Goal: Transaction & Acquisition: Purchase product/service

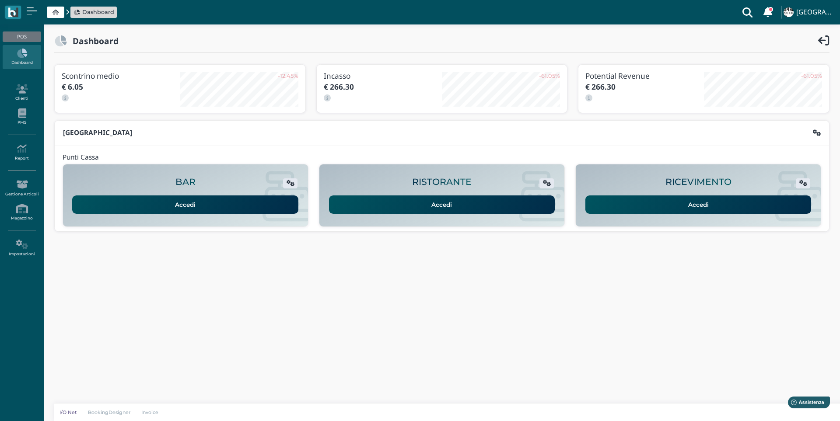
drag, startPoint x: 643, startPoint y: 191, endPoint x: 642, endPoint y: 199, distance: 8.4
click at [642, 199] on div "Accedi" at bounding box center [697, 202] width 229 height 24
click at [642, 199] on link "Accedi" at bounding box center [698, 204] width 226 height 18
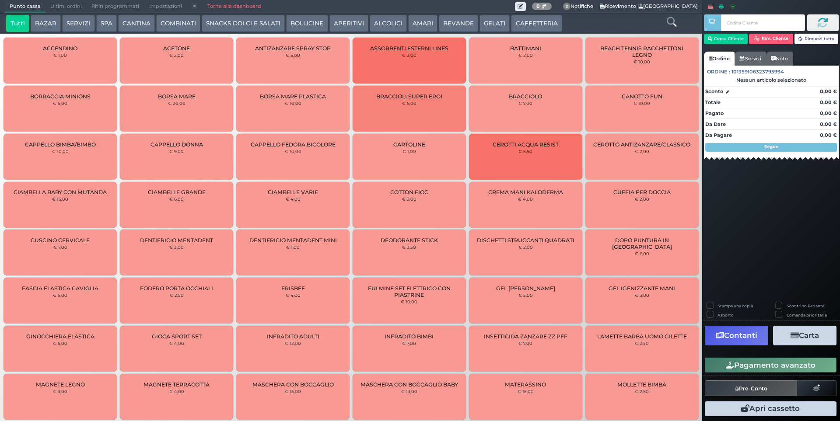
click at [74, 22] on button "SERVIZI" at bounding box center [78, 23] width 32 height 17
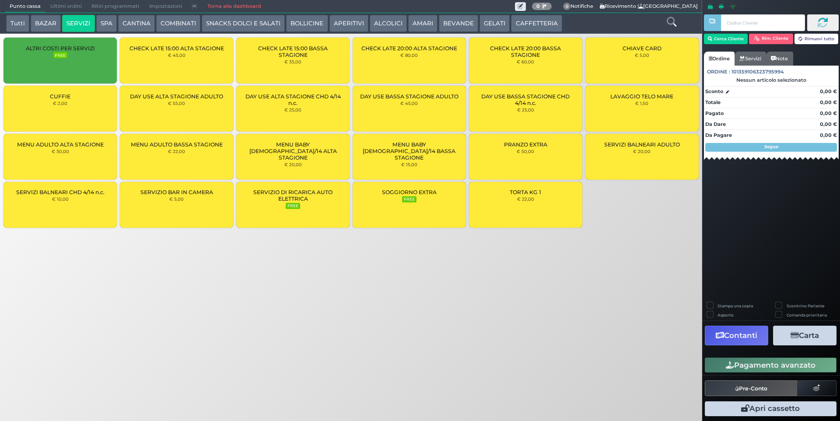
click at [172, 157] on div "MENU ADULTO BASSA STAGIONE € 22,00" at bounding box center [176, 157] width 113 height 46
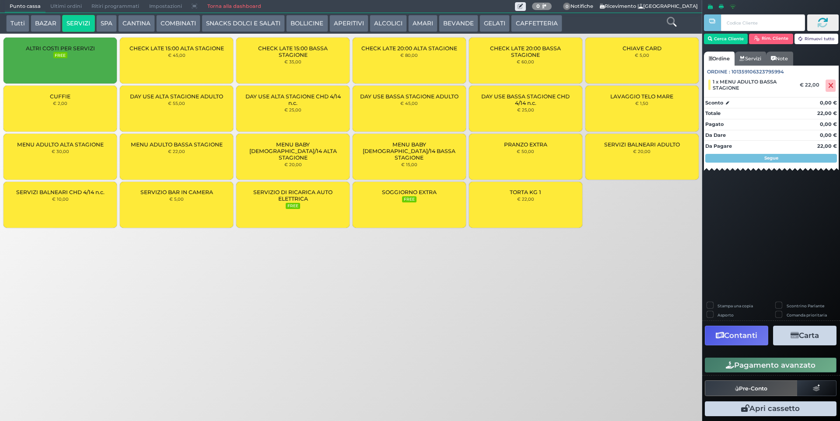
click at [172, 157] on div "MENU ADULTO BASSA STAGIONE € 22,00" at bounding box center [176, 157] width 113 height 46
click at [725, 38] on button "Cerca Cliente" at bounding box center [726, 39] width 44 height 10
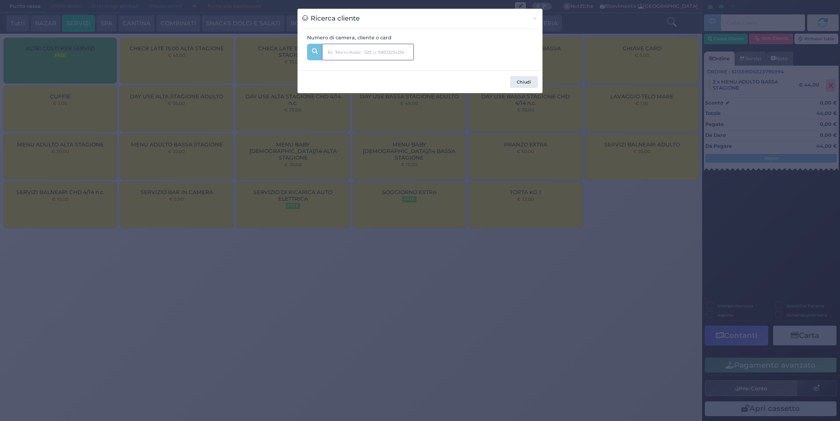
click at [383, 47] on input "text" at bounding box center [368, 52] width 92 height 17
type input "251"
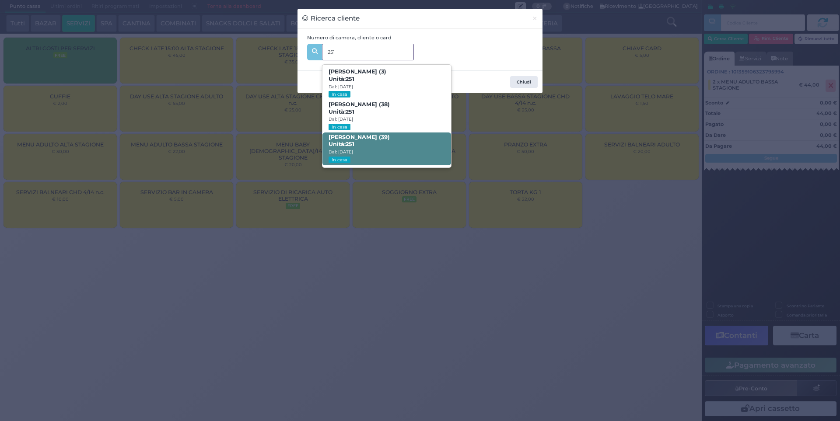
click at [413, 144] on span "Alessandro Cambria (39) Unità: 251 Dal: 24/08/2025 In casa" at bounding box center [386, 149] width 128 height 33
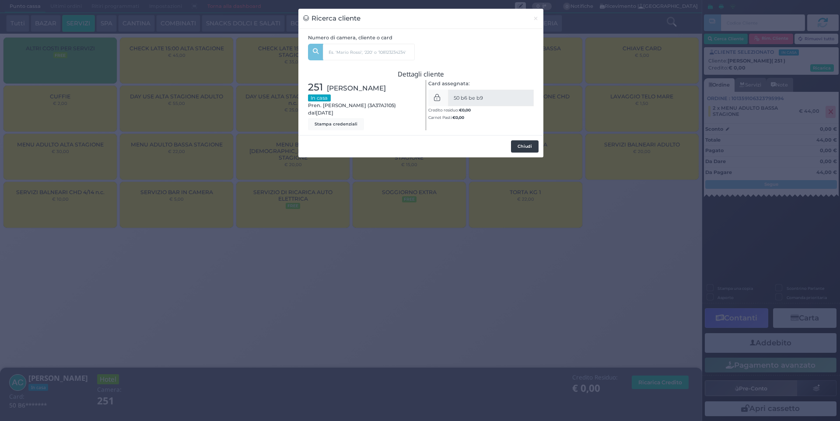
click at [524, 143] on button "Chiudi" at bounding box center [525, 146] width 28 height 12
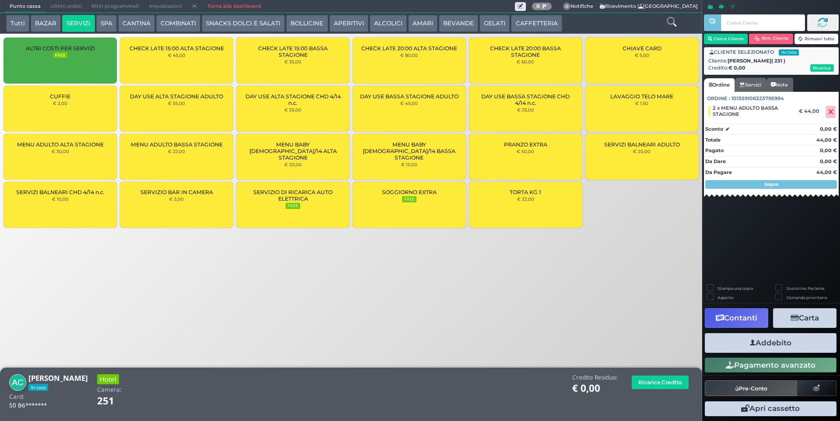
click at [775, 342] on button "Addebito" at bounding box center [770, 343] width 132 height 20
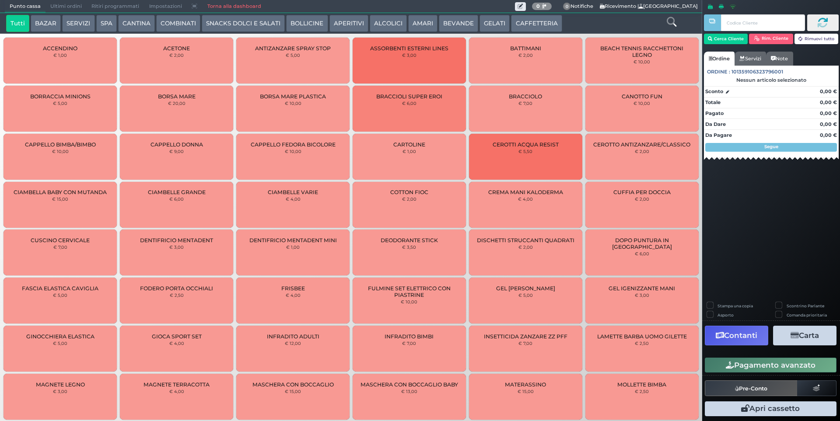
click at [82, 7] on span "Ultimi ordini" at bounding box center [65, 6] width 41 height 12
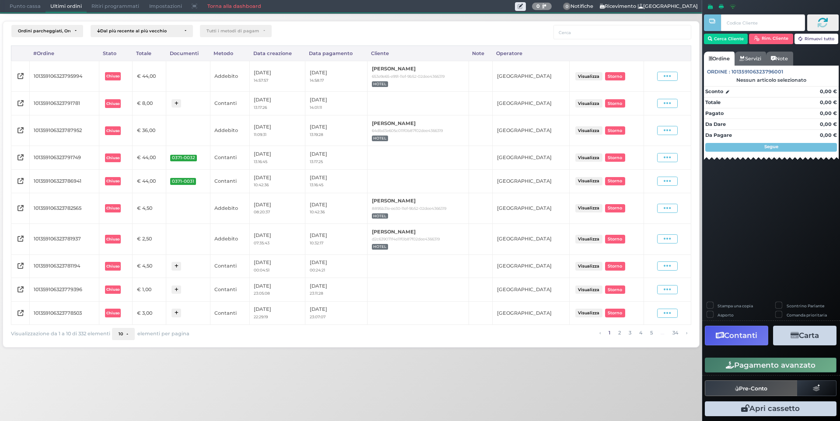
click at [14, 5] on span "Punto cassa" at bounding box center [25, 6] width 41 height 12
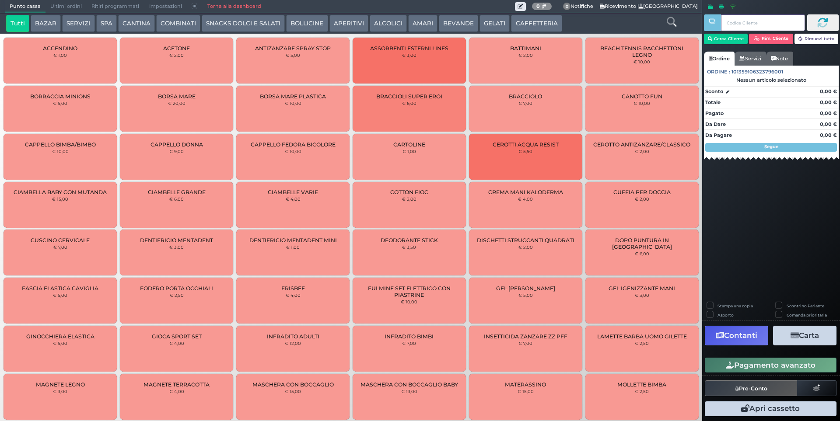
click at [738, 27] on input "text" at bounding box center [763, 22] width 84 height 17
drag, startPoint x: 742, startPoint y: 24, endPoint x: 699, endPoint y: 24, distance: 42.4
click at [699, 24] on div "Punto cassa Mappa Ultimi ordini Delivery Ritiri programmati Impostazioni Torna …" at bounding box center [420, 210] width 840 height 421
type input "232"
click at [717, 35] on button "Cerca Cliente" at bounding box center [726, 39] width 44 height 10
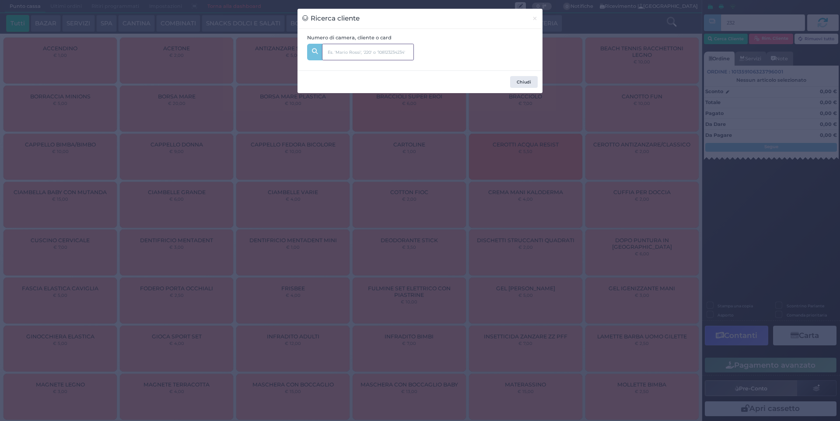
click at [377, 45] on input "text" at bounding box center [368, 52] width 92 height 17
type input "232"
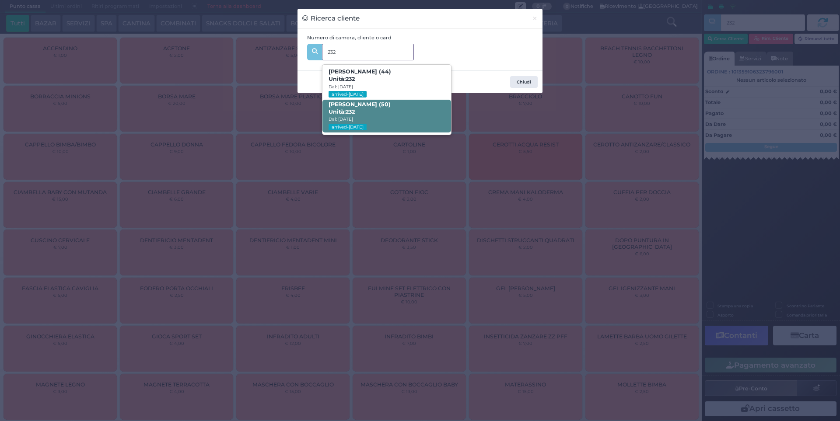
click at [405, 108] on span "Sara Rossignoli (50) Unità: 232 Dal: 30/08/2025 arrived-today" at bounding box center [386, 116] width 128 height 33
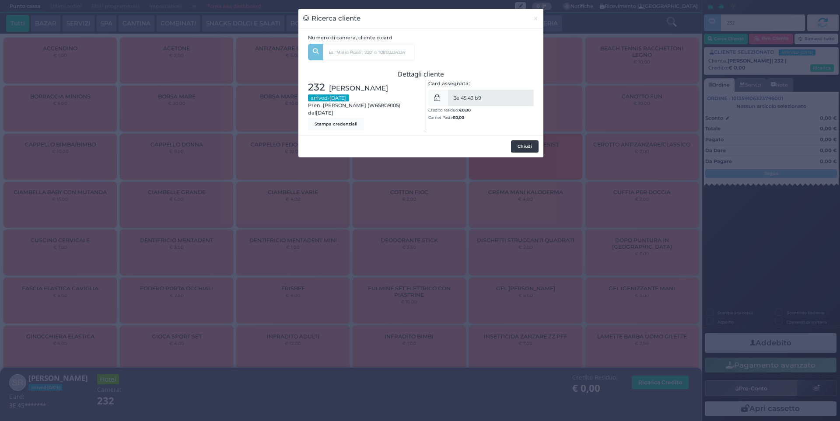
click at [523, 151] on button "Chiudi" at bounding box center [525, 146] width 28 height 12
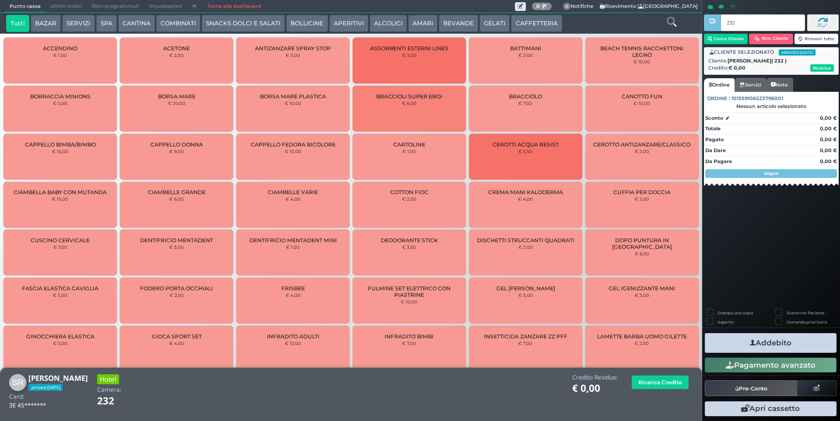
click at [80, 24] on button "SERVIZI" at bounding box center [78, 23] width 32 height 17
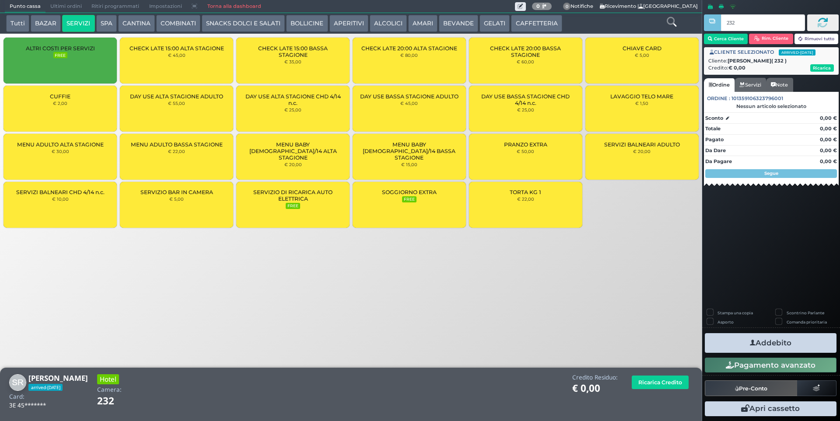
click at [94, 114] on div "CUFFIE € 2,00" at bounding box center [59, 109] width 113 height 46
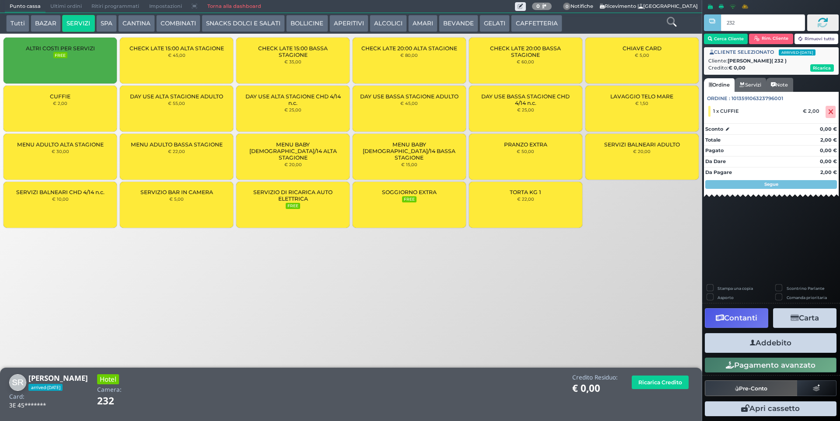
click at [94, 114] on div "CUFFIE € 2,00" at bounding box center [59, 109] width 113 height 46
click at [785, 341] on button "Addebito" at bounding box center [770, 343] width 132 height 20
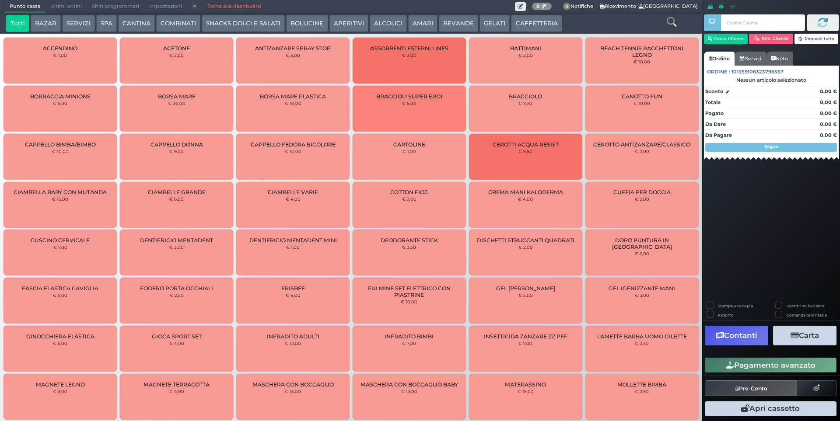
click at [459, 28] on button "BEVANDE" at bounding box center [458, 23] width 39 height 17
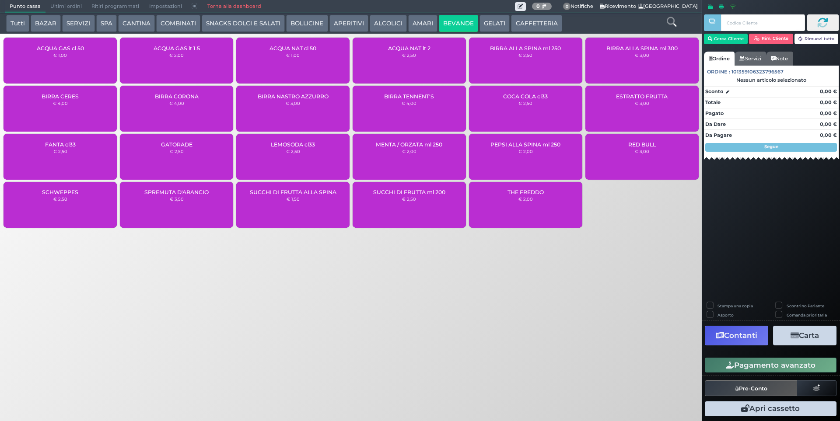
click at [422, 24] on button "AMARI" at bounding box center [422, 23] width 29 height 17
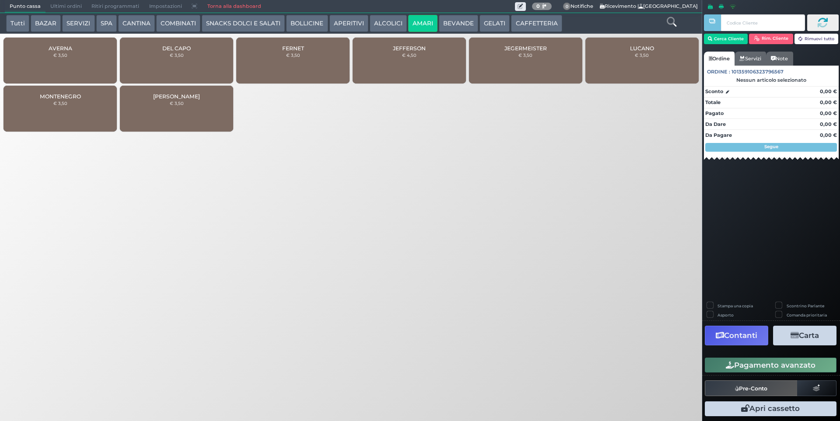
click at [189, 52] on div "DEL CAPO € 3,50" at bounding box center [176, 61] width 113 height 46
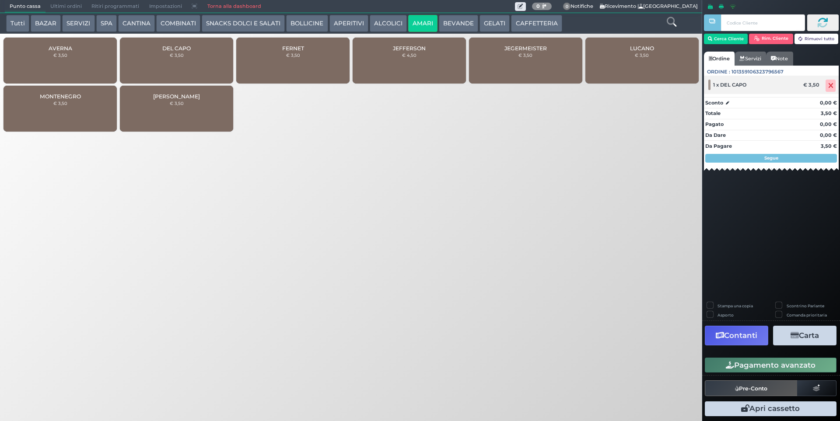
click at [831, 86] on icon at bounding box center [830, 86] width 5 height 0
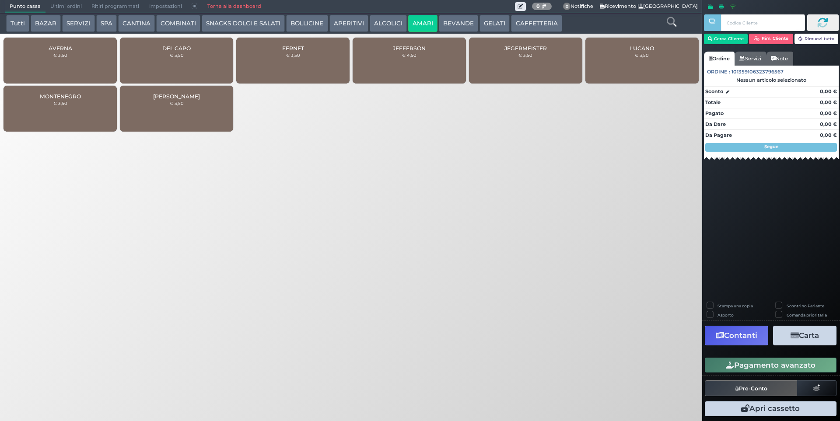
click at [80, 21] on button "SERVIZI" at bounding box center [78, 23] width 32 height 17
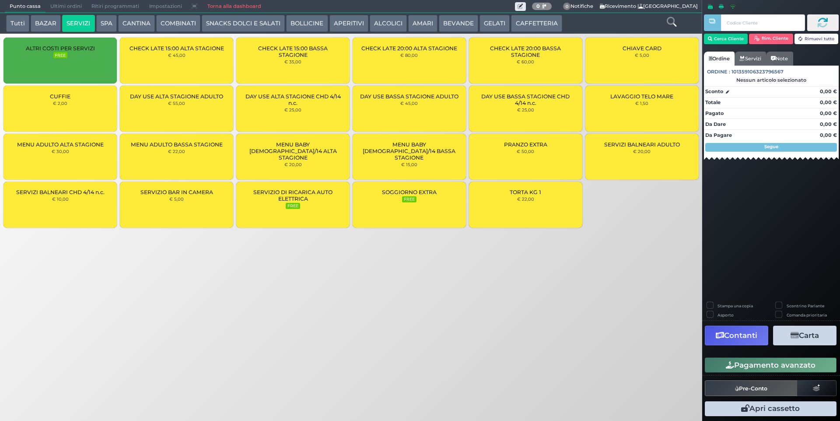
click at [44, 116] on div "CUFFIE € 2,00" at bounding box center [59, 109] width 113 height 46
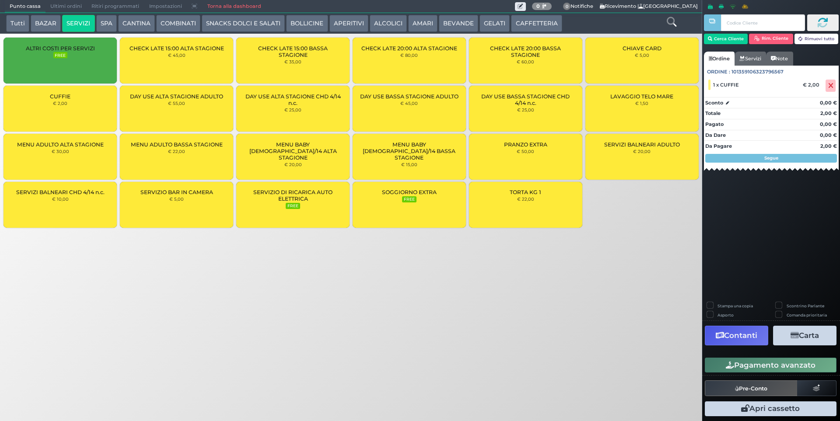
click at [60, 113] on div "CUFFIE € 2,00" at bounding box center [59, 109] width 113 height 46
click at [750, 362] on button "Pagamento avanzato" at bounding box center [770, 365] width 132 height 15
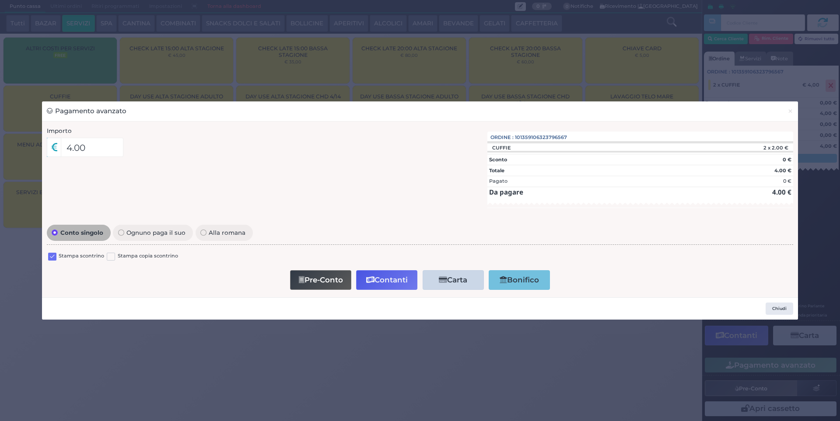
click at [55, 255] on label at bounding box center [52, 257] width 8 height 8
click at [0, 0] on input "checkbox" at bounding box center [0, 0] width 0 height 0
click at [394, 282] on button "Contanti" at bounding box center [386, 280] width 61 height 20
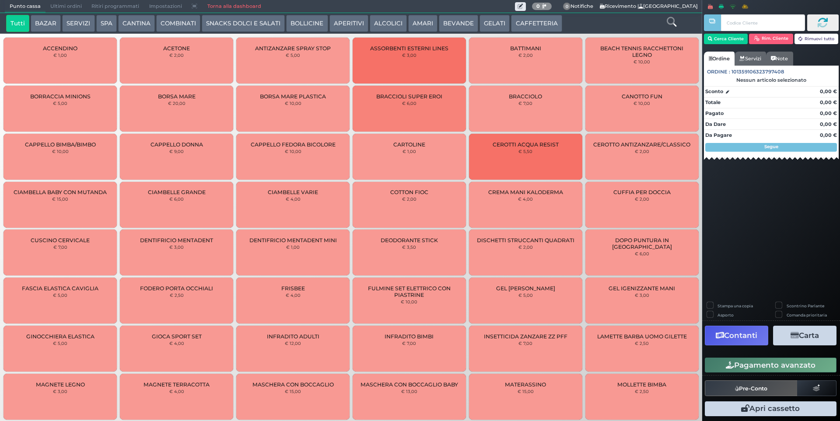
drag, startPoint x: 61, startPoint y: 3, endPoint x: 57, endPoint y: 5, distance: 5.1
click at [62, 3] on span "Ultimi ordini" at bounding box center [65, 6] width 41 height 12
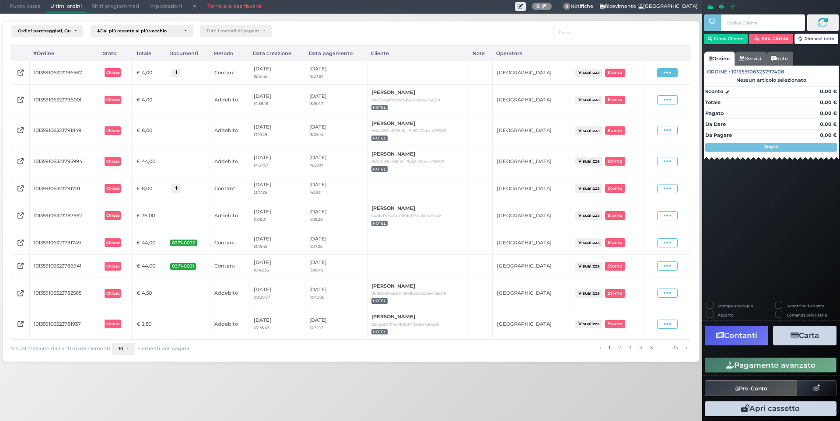
click at [665, 73] on icon at bounding box center [666, 73] width 7 height 8
click at [642, 100] on span "Ristampa Pre-Conto" at bounding box center [647, 98] width 36 height 15
click at [29, 7] on span "Punto cassa" at bounding box center [25, 6] width 41 height 12
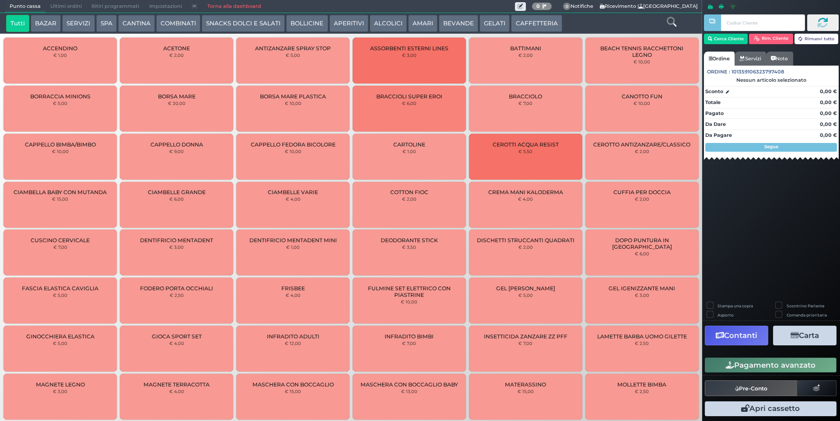
click at [98, 24] on button "SPA" at bounding box center [106, 23] width 21 height 17
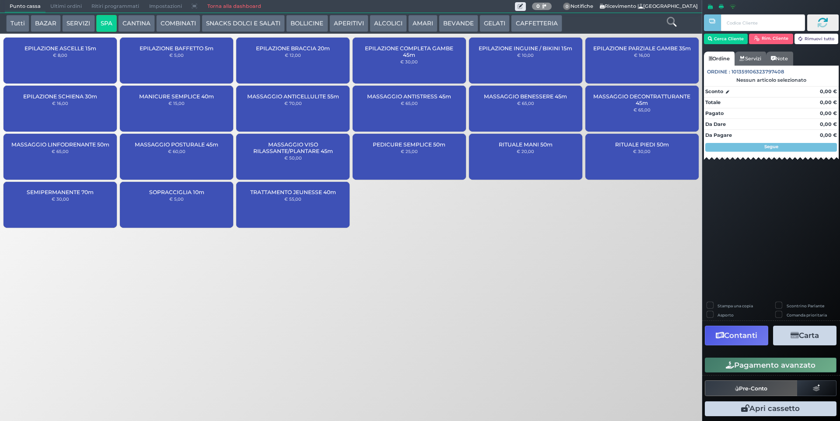
click at [81, 25] on button "SERVIZI" at bounding box center [78, 23] width 32 height 17
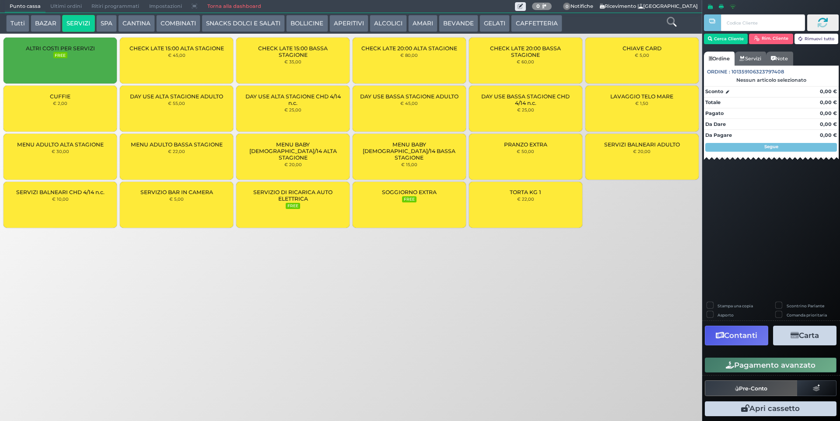
click at [87, 112] on div "CUFFIE € 2,00" at bounding box center [59, 109] width 113 height 46
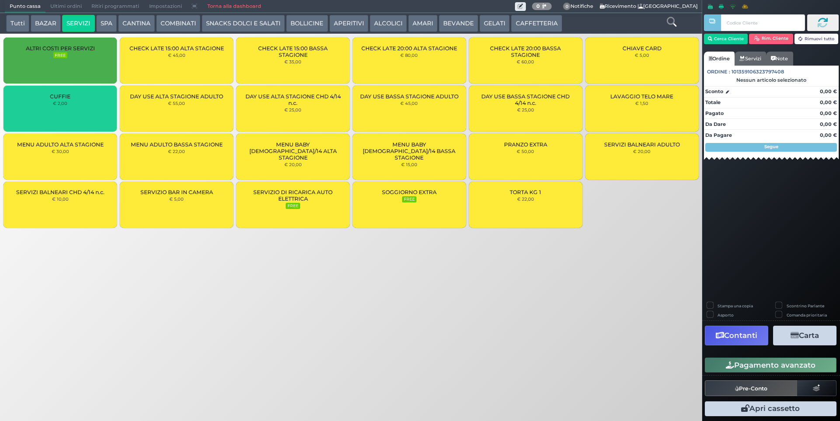
click at [87, 112] on div "CUFFIE € 2,00" at bounding box center [59, 109] width 113 height 46
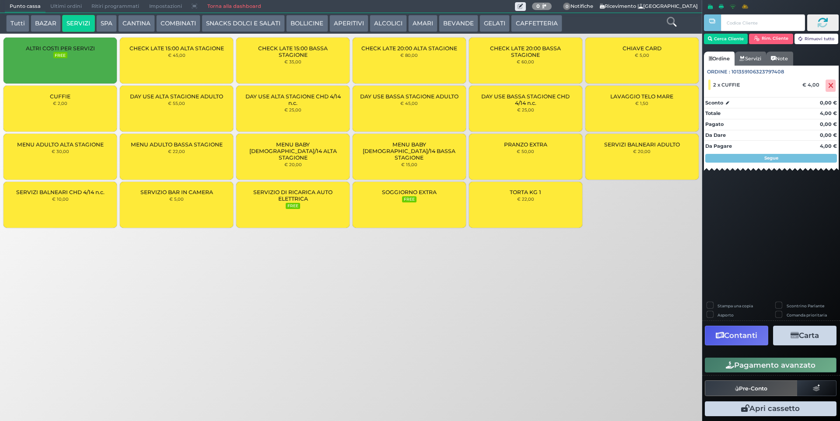
click at [87, 112] on div "CUFFIE € 2,00" at bounding box center [59, 109] width 113 height 46
click at [735, 38] on button "Cerca Cliente" at bounding box center [726, 39] width 44 height 10
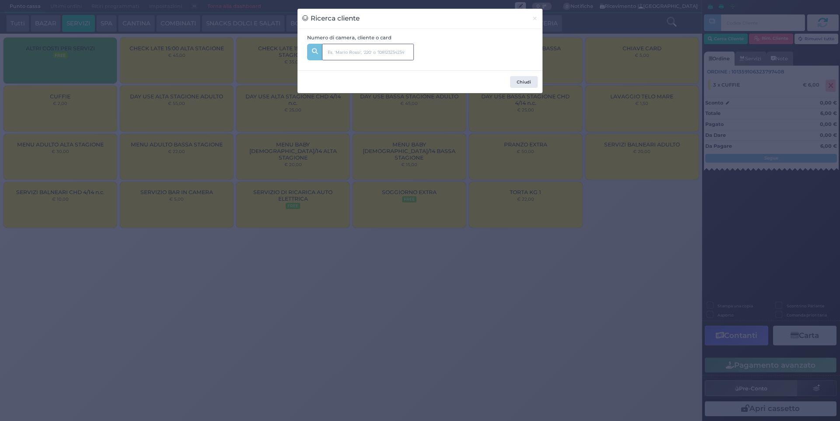
click at [354, 56] on input "text" at bounding box center [368, 52] width 92 height 17
type input "227"
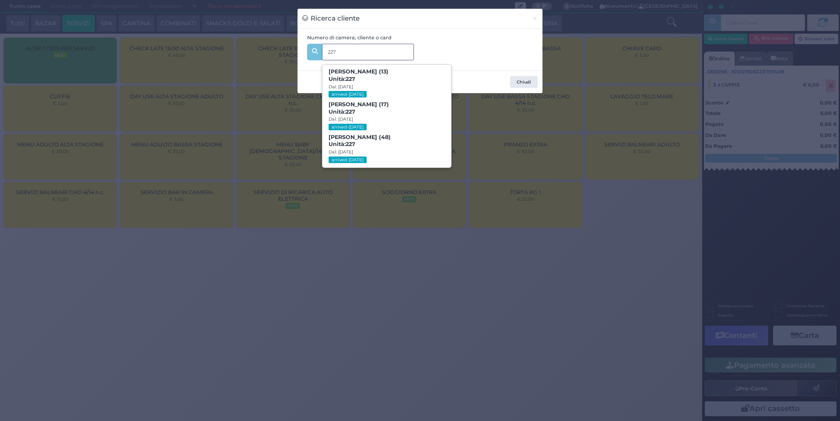
click at [386, 137] on span "Ilenia Ghirardi (48) Unità: 227 Dal: 30/08/2025 arrived-today" at bounding box center [386, 149] width 128 height 33
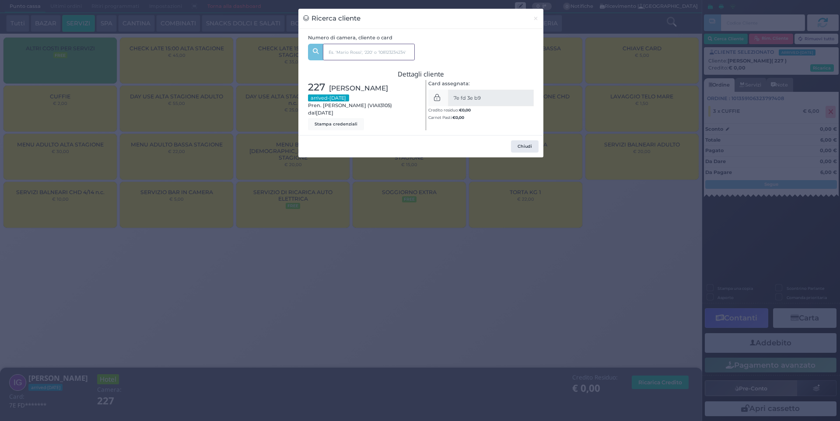
click at [387, 54] on input "text" at bounding box center [369, 52] width 92 height 17
type input "227"
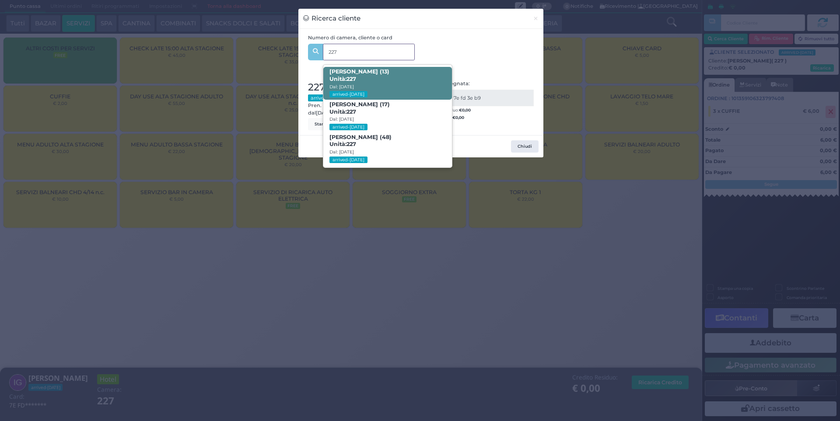
click at [400, 80] on span "Gaia Bormetti (13) Unità: 227 Dal: 30/08/2025 arrived-today" at bounding box center [387, 83] width 128 height 33
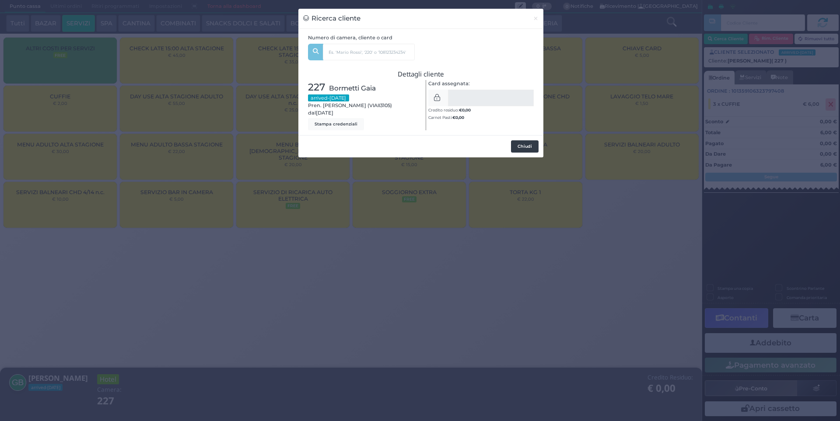
click at [527, 147] on button "Chiudi" at bounding box center [525, 146] width 28 height 12
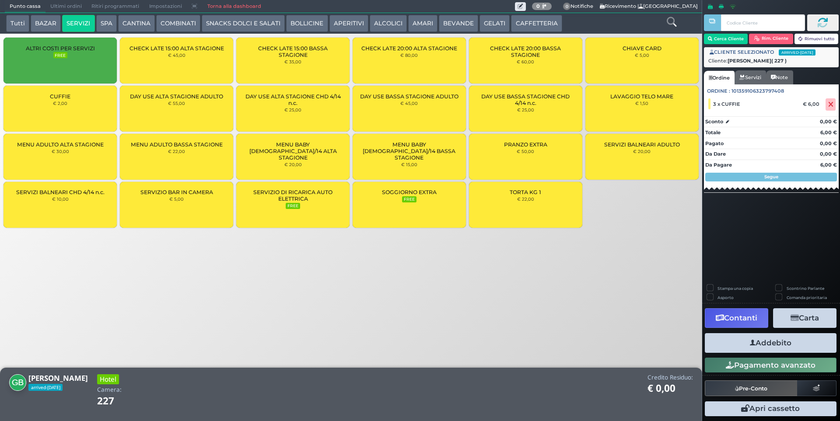
click at [781, 345] on button "Addebito" at bounding box center [770, 343] width 132 height 20
